Goal: Complete application form

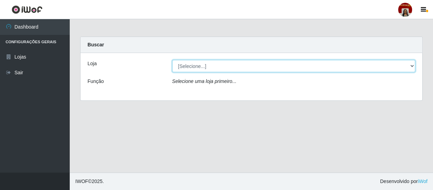
click at [201, 66] on select "[Selecione...] Mar Vermelho - Loja 04" at bounding box center [293, 66] width 243 height 12
select select "251"
click at [172, 60] on select "[Selecione...] Mar Vermelho - Loja 04" at bounding box center [293, 66] width 243 height 12
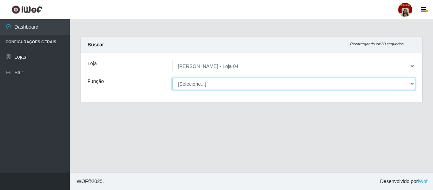
click at [206, 79] on select "[Selecione...] ASG ASG + ASG ++ Auxiliar de Depósito Auxiliar de Depósito + Aux…" at bounding box center [293, 84] width 243 height 12
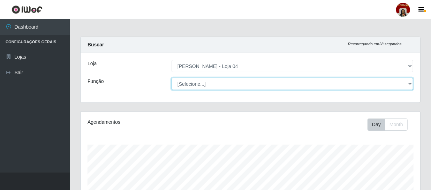
scroll to position [145, 340]
click at [172, 78] on select "[Selecione...] ASG ASG + ASG ++ Auxiliar de Depósito Auxiliar de Depósito + Aux…" at bounding box center [293, 84] width 242 height 12
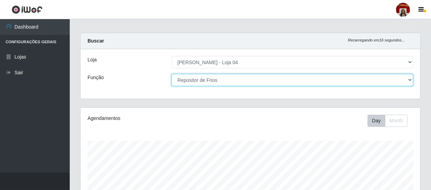
scroll to position [0, 0]
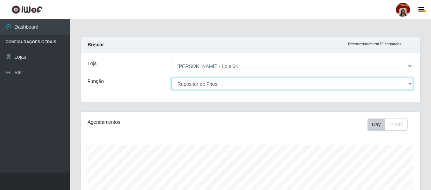
click at [384, 83] on select "[Selecione...] ASG ASG + ASG ++ Auxiliar de Depósito Auxiliar de Depósito + Aux…" at bounding box center [293, 84] width 242 height 12
click at [172, 78] on select "[Selecione...] ASG ASG + ASG ++ Auxiliar de Depósito Auxiliar de Depósito + Aux…" at bounding box center [293, 84] width 242 height 12
click at [244, 84] on select "[Selecione...] ASG ASG + ASG ++ Auxiliar de Depósito Auxiliar de Depósito + Aux…" at bounding box center [293, 84] width 242 height 12
click at [172, 78] on select "[Selecione...] ASG ASG + ASG ++ Auxiliar de Depósito Auxiliar de Depósito + Aux…" at bounding box center [293, 84] width 242 height 12
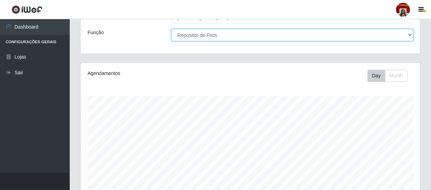
scroll to position [43, 0]
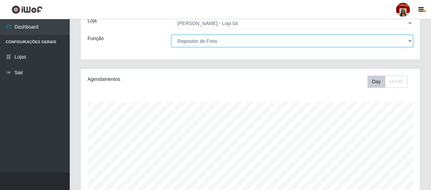
click at [258, 40] on select "[Selecione...] ASG ASG + ASG ++ Auxiliar de Depósito Auxiliar de Depósito + Aux…" at bounding box center [293, 41] width 242 height 12
click at [257, 40] on select "[Selecione...] ASG ASG + ASG ++ Auxiliar de Depósito Auxiliar de Depósito + Aux…" at bounding box center [293, 41] width 242 height 12
select select "24"
click at [172, 35] on select "[Selecione...] ASG ASG + ASG ++ Auxiliar de Depósito Auxiliar de Depósito + Aux…" at bounding box center [293, 41] width 242 height 12
